Goal: Task Accomplishment & Management: Complete application form

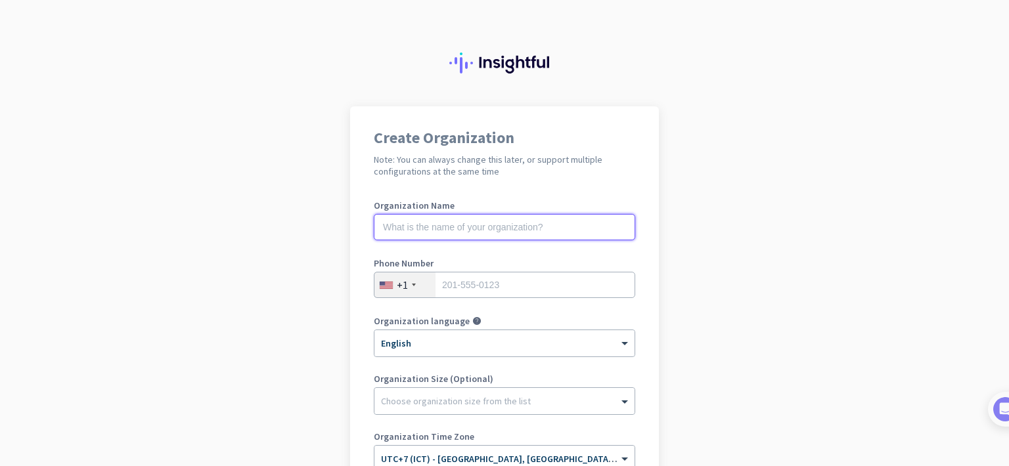
click at [441, 230] on input "text" at bounding box center [504, 227] width 261 height 26
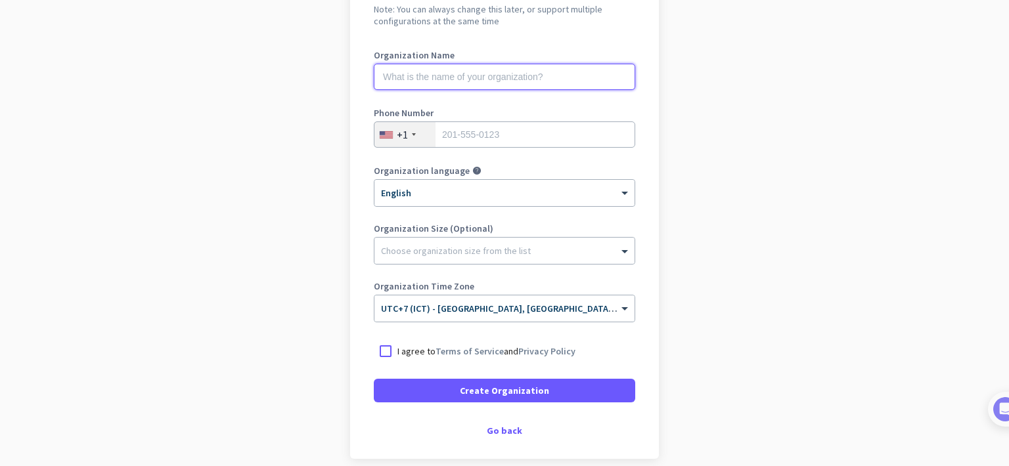
scroll to position [133, 0]
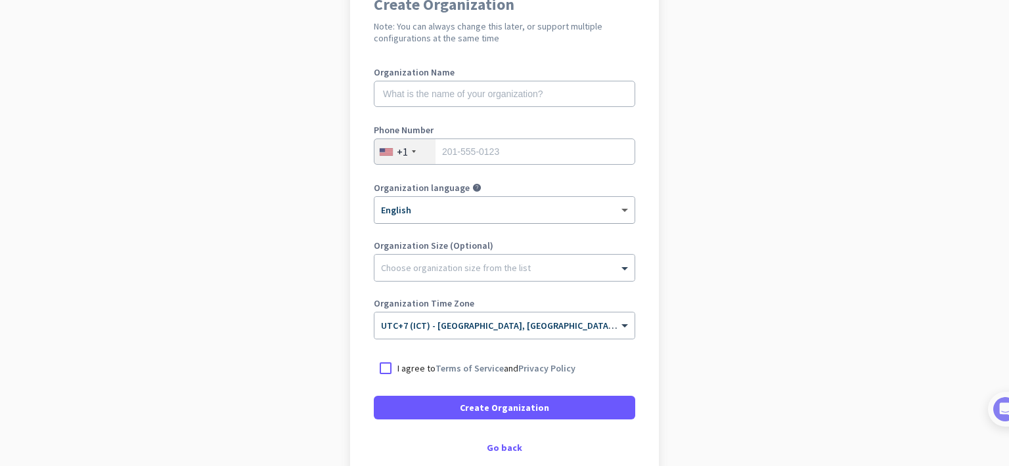
click at [618, 209] on span at bounding box center [626, 210] width 16 height 11
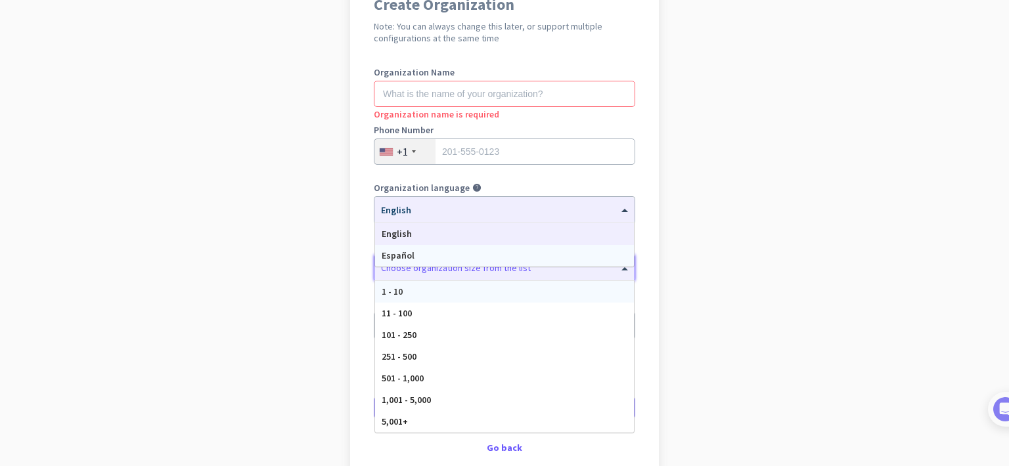
click at [622, 268] on span at bounding box center [626, 267] width 16 height 13
click at [619, 205] on span at bounding box center [626, 210] width 16 height 11
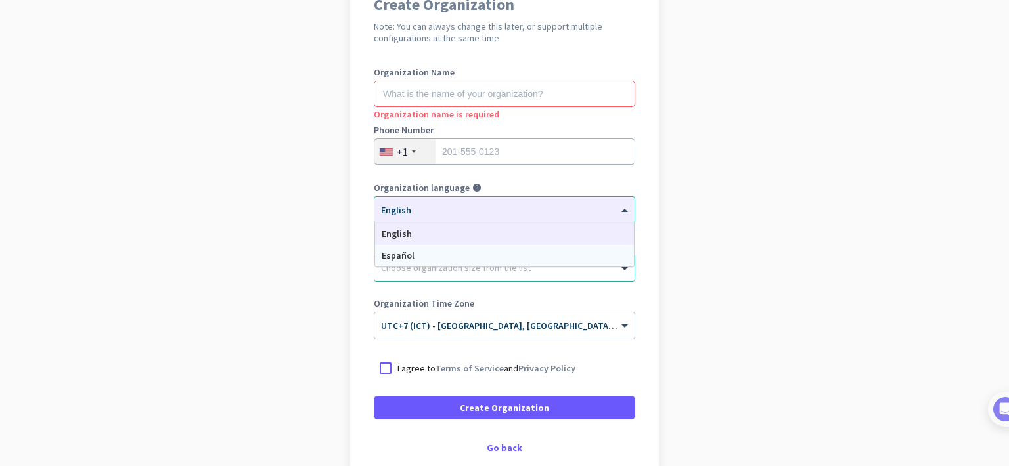
click at [717, 256] on app-onboarding-organization "Create Organization Note: You can always change this later, or support multiple…" at bounding box center [504, 257] width 1009 height 569
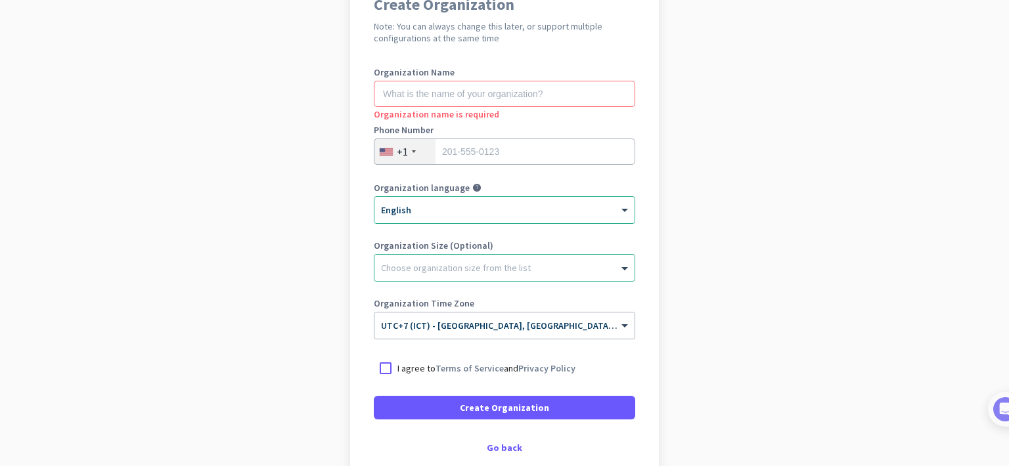
scroll to position [121, 0]
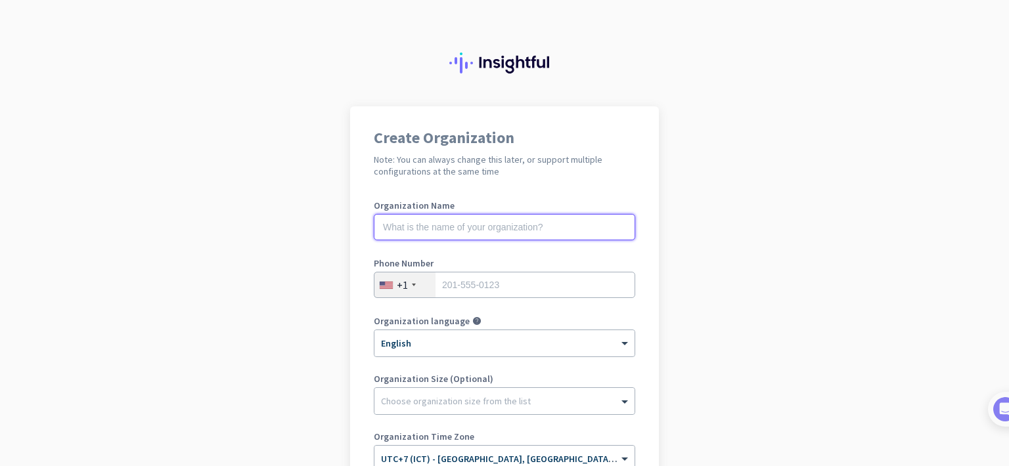
click at [430, 222] on input "text" at bounding box center [504, 227] width 261 height 26
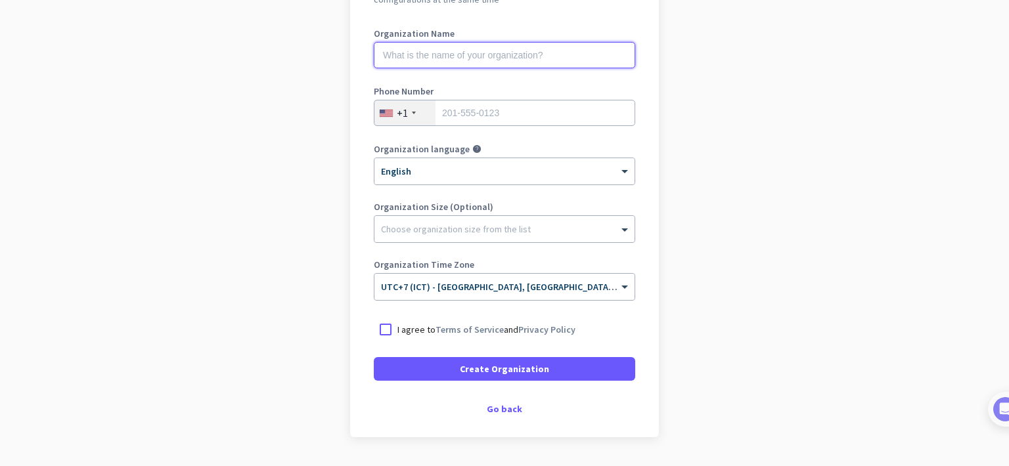
scroll to position [178, 0]
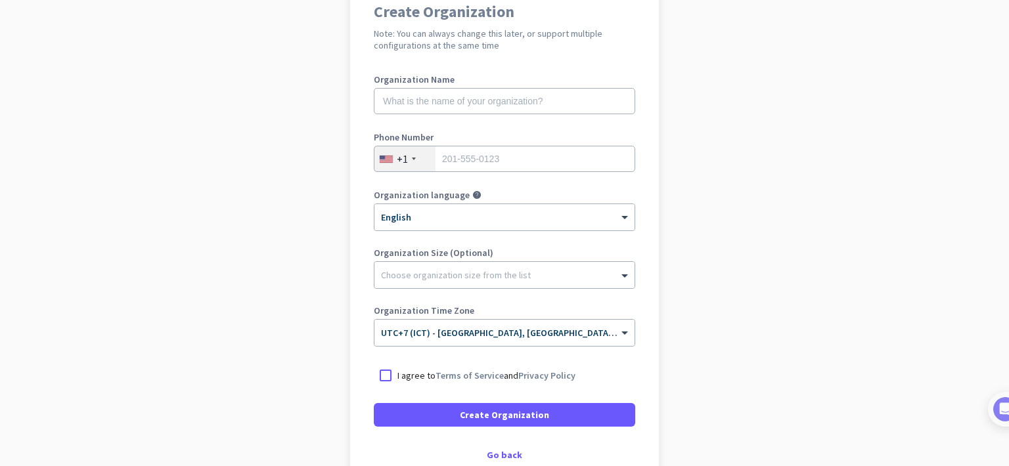
scroll to position [131, 0]
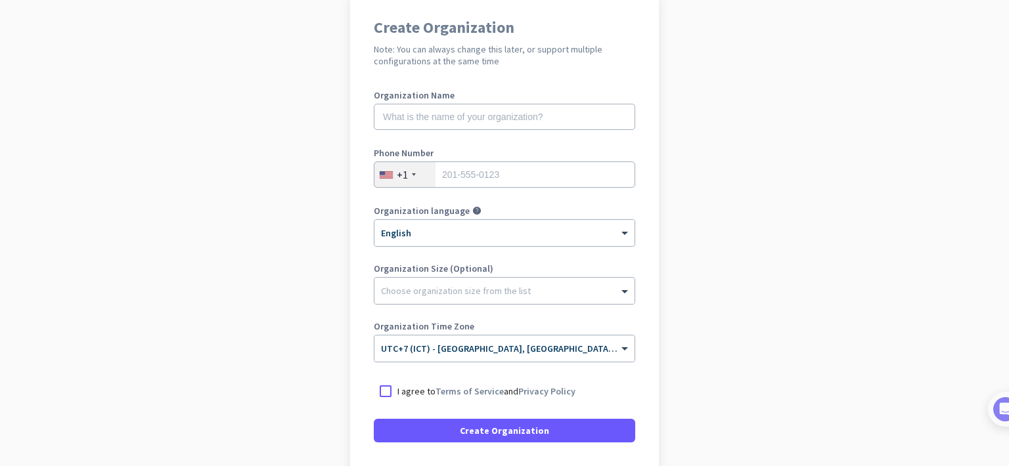
scroll to position [117, 0]
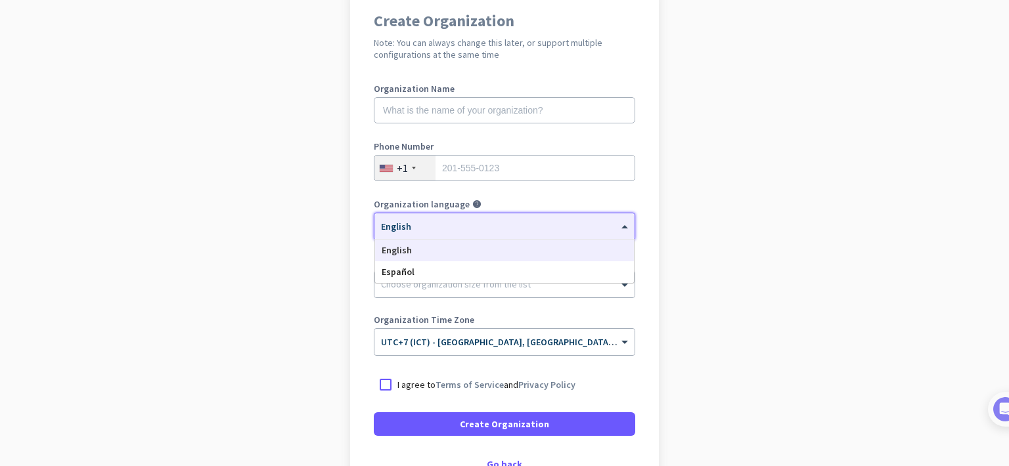
click at [620, 226] on span at bounding box center [626, 226] width 16 height 11
click at [688, 242] on app-onboarding-organization "Create Organization Note: You can always change this later, or support multiple…" at bounding box center [504, 273] width 1009 height 569
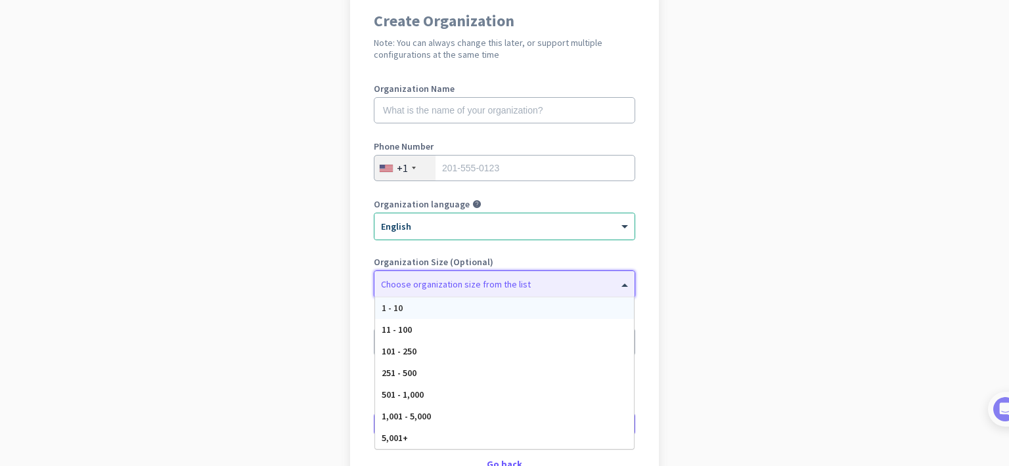
click at [473, 281] on div at bounding box center [504, 280] width 260 height 13
click at [650, 271] on div "Create Organization Note: You can always change this later, or support multiple…" at bounding box center [504, 240] width 309 height 503
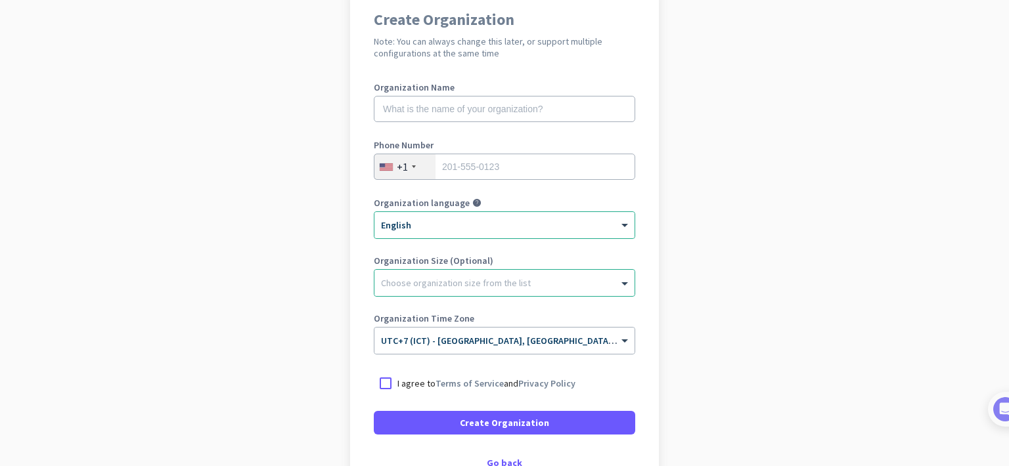
scroll to position [123, 0]
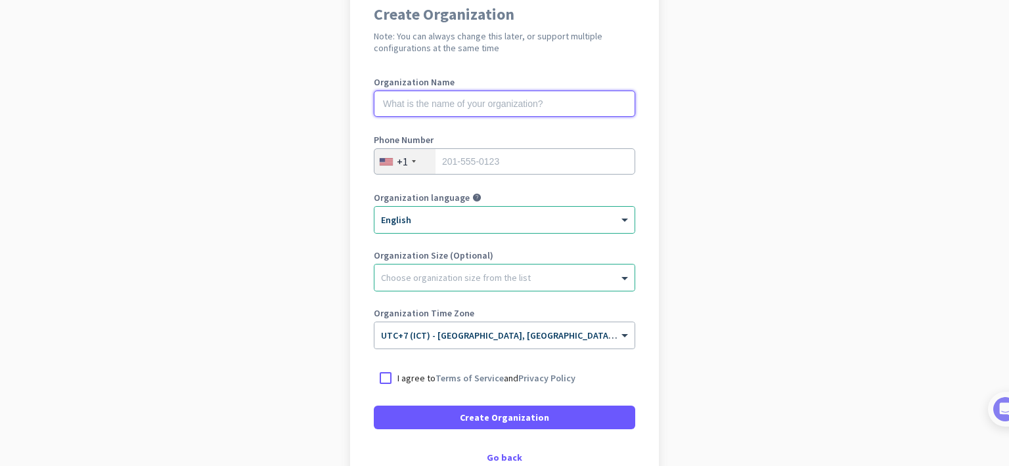
click at [412, 102] on input "text" at bounding box center [504, 104] width 261 height 26
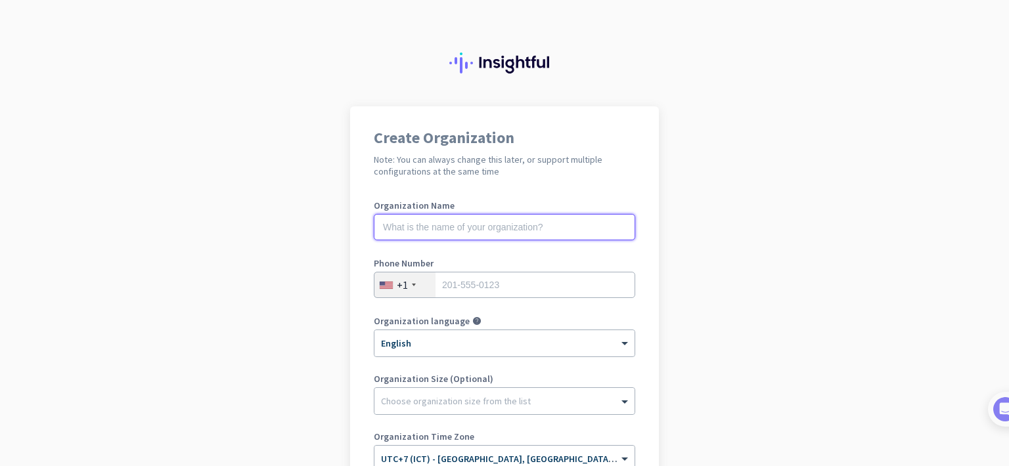
click at [435, 226] on input "text" at bounding box center [504, 227] width 261 height 26
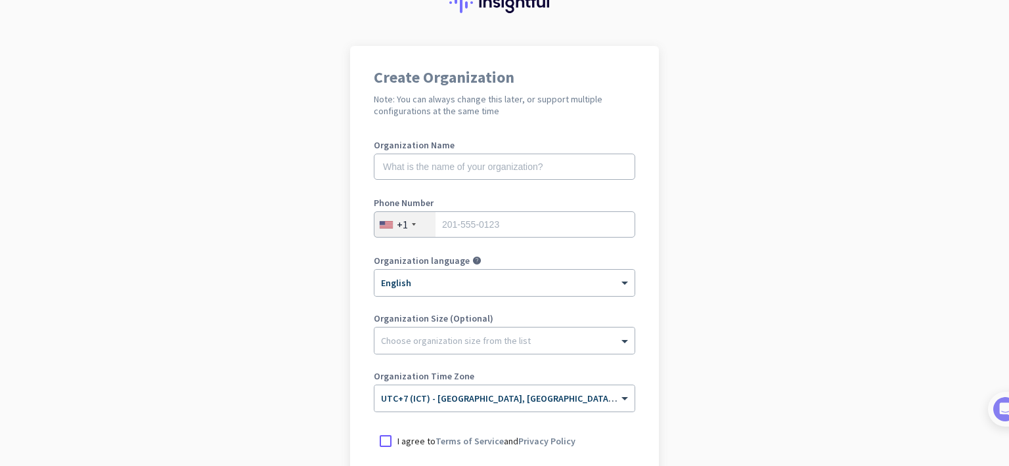
scroll to position [131, 0]
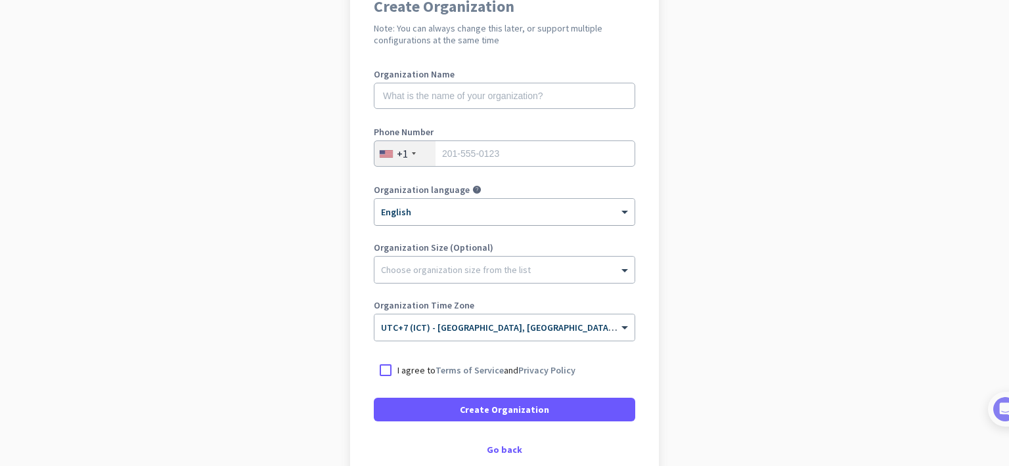
click at [441, 205] on div at bounding box center [504, 207] width 260 height 11
click at [379, 368] on div at bounding box center [386, 371] width 24 height 24
click at [399, 225] on ng-select "× English" at bounding box center [504, 212] width 261 height 28
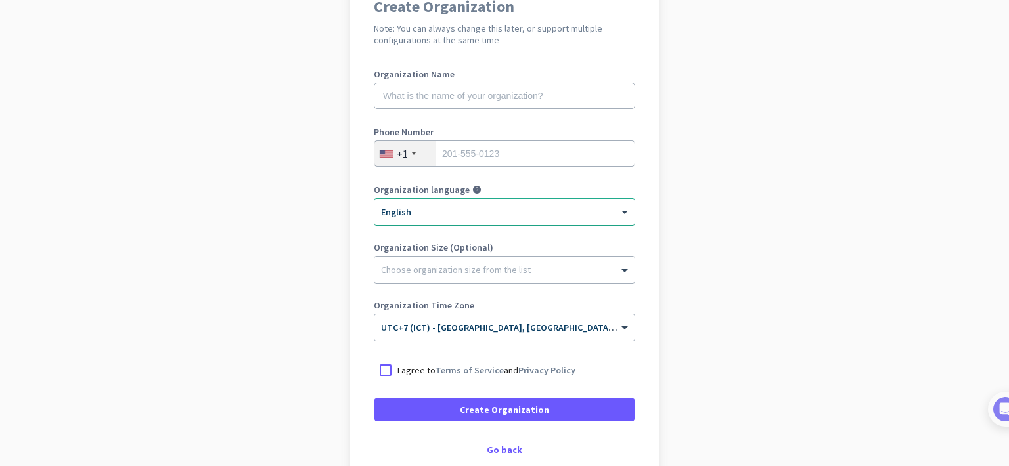
click at [405, 221] on div "× English" at bounding box center [504, 212] width 260 height 26
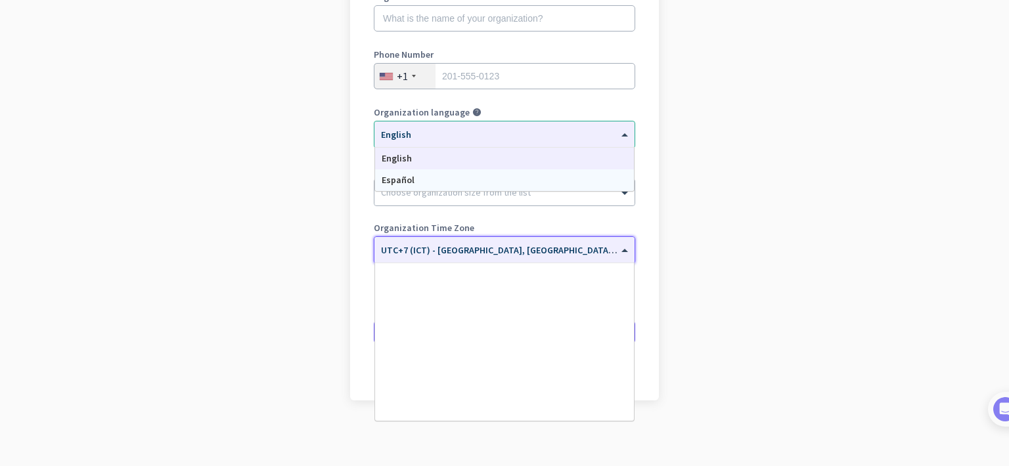
scroll to position [5548, 0]
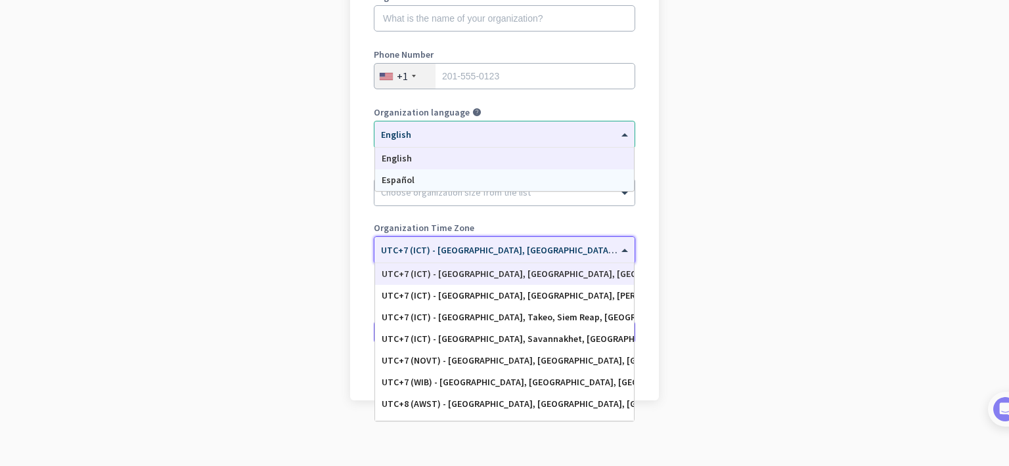
click at [422, 250] on input "text" at bounding box center [491, 246] width 221 height 10
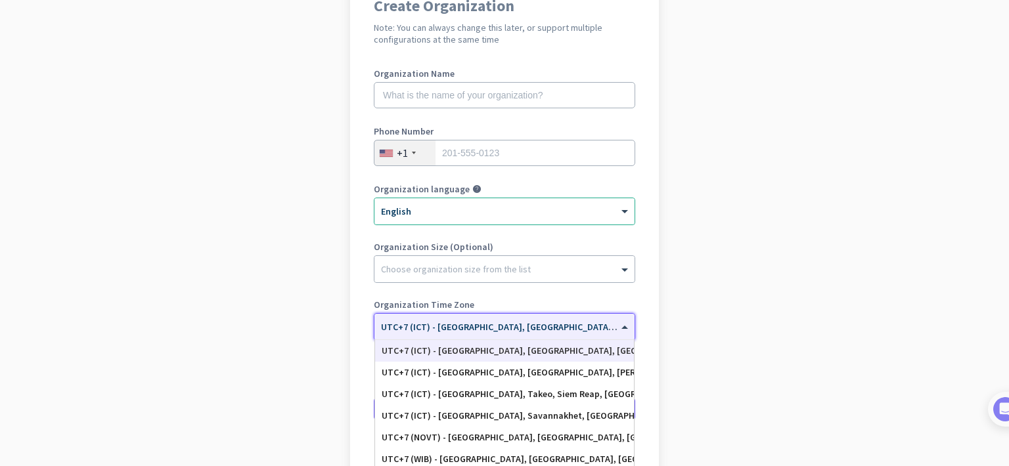
scroll to position [77, 0]
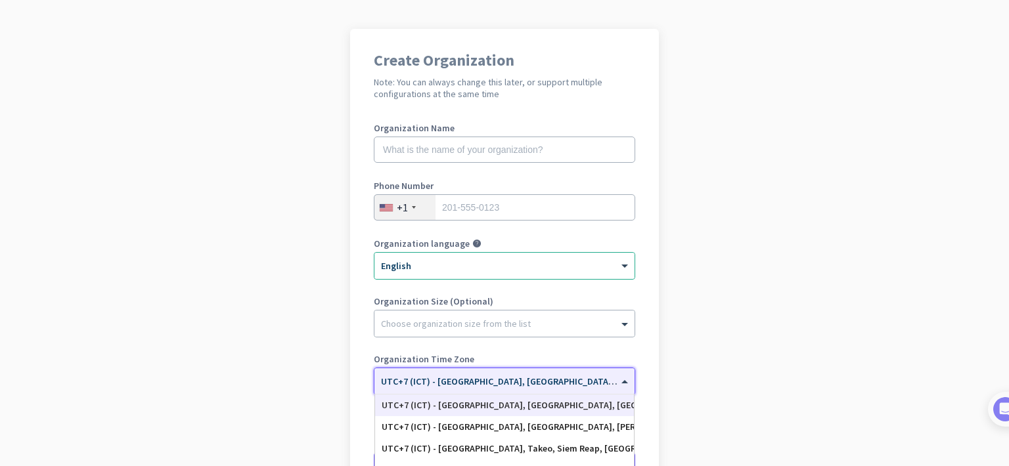
click at [741, 311] on app-onboarding-organization "Create Organization Note: You can always change this later, or support multiple…" at bounding box center [504, 313] width 1009 height 569
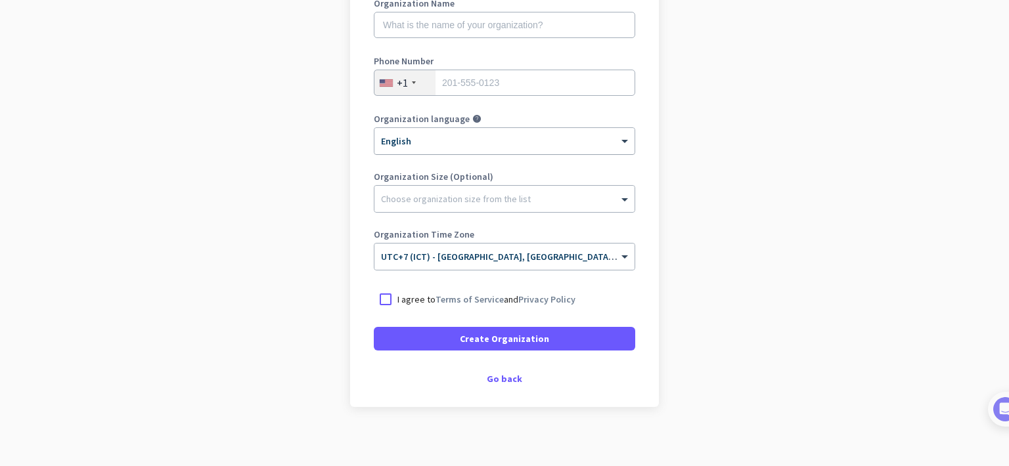
scroll to position [209, 0]
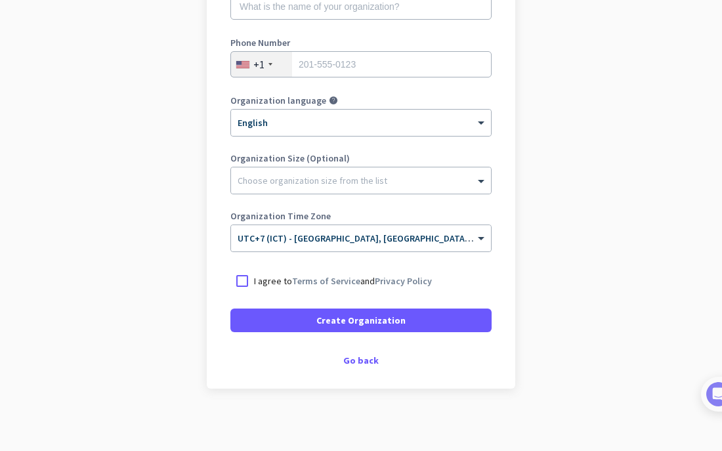
scroll to position [223, 0]
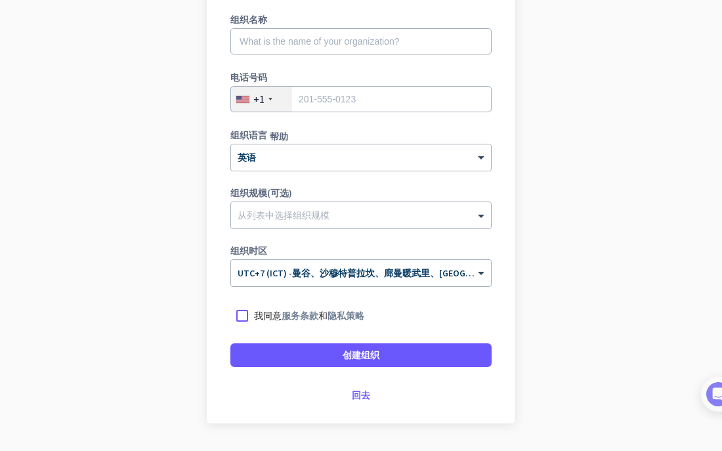
scroll to position [197, 0]
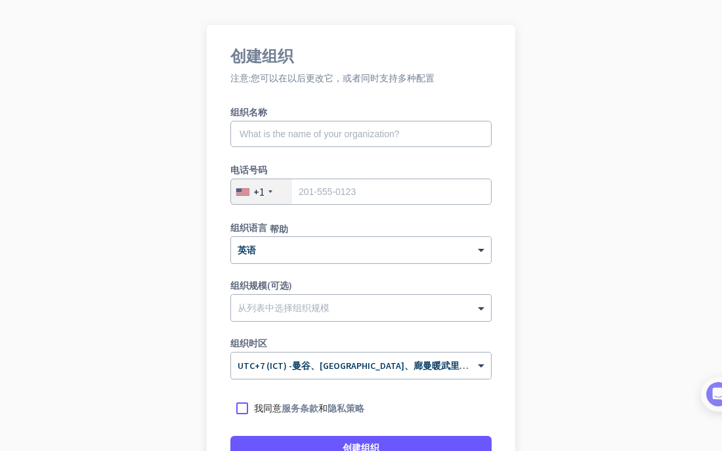
scroll to position [76, 0]
